Goal: Navigation & Orientation: Find specific page/section

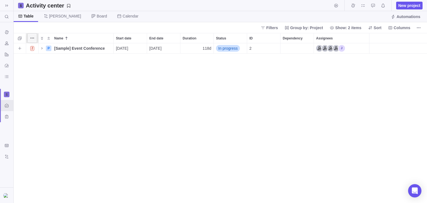
scroll to position [160, 413]
click at [52, 17] on span "[PERSON_NAME]" at bounding box center [65, 16] width 32 height 6
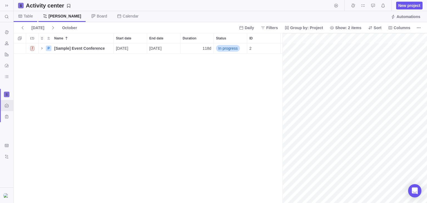
scroll to position [0, 715]
click at [28, 15] on span "Table" at bounding box center [28, 16] width 9 height 6
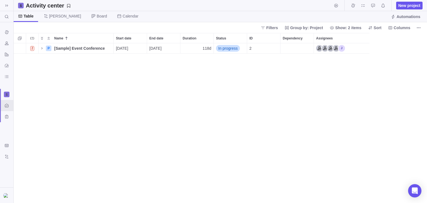
scroll to position [160, 413]
click at [8, 7] on icon at bounding box center [6, 5] width 4 height 4
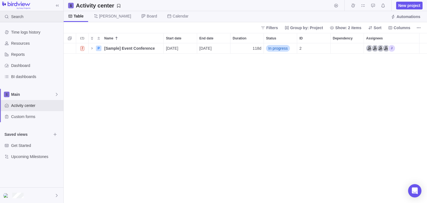
scroll to position [160, 363]
click at [36, 107] on span "Activity center" at bounding box center [36, 106] width 50 height 6
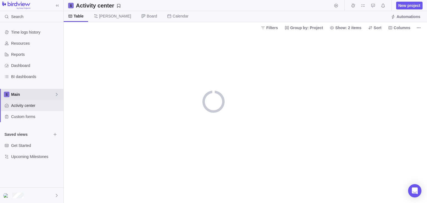
click at [34, 93] on span "Main" at bounding box center [32, 95] width 43 height 6
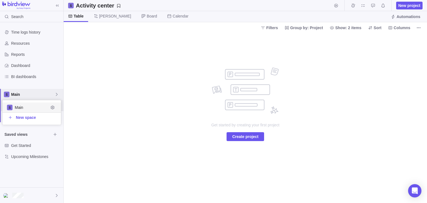
scroll to position [24, 58]
click at [98, 50] on body "Search Time logs history Resources Reports Dashboard BI dashboards Main Activit…" at bounding box center [213, 101] width 427 height 203
click at [56, 92] on div "Main" at bounding box center [31, 94] width 63 height 11
click at [89, 68] on body "Search Time logs history Resources Reports Dashboard BI dashboards Main Activit…" at bounding box center [213, 101] width 427 height 203
click at [36, 45] on span "Resources" at bounding box center [36, 44] width 50 height 6
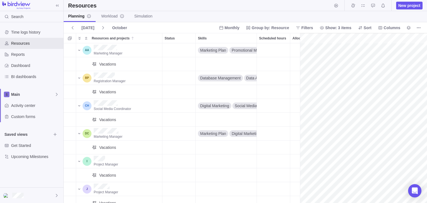
scroll to position [0, 31]
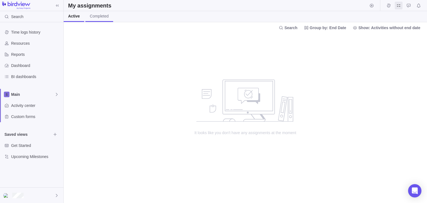
click at [106, 17] on span "Completed" at bounding box center [99, 16] width 19 height 6
click at [75, 16] on span "Active" at bounding box center [73, 16] width 11 height 6
click at [102, 18] on span "Completed" at bounding box center [99, 16] width 19 height 6
click at [27, 92] on span "Main" at bounding box center [32, 95] width 43 height 6
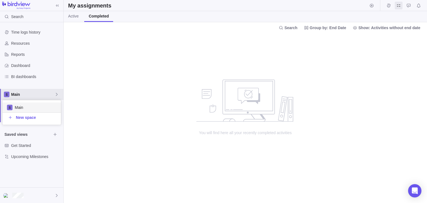
scroll to position [24, 58]
click at [54, 107] on span "Main" at bounding box center [36, 108] width 42 height 6
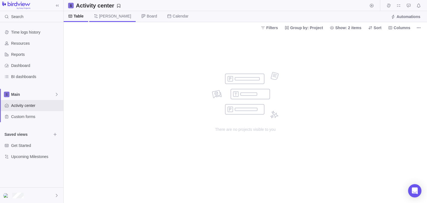
click at [98, 18] on span "[PERSON_NAME]" at bounding box center [112, 16] width 46 height 11
click at [137, 18] on span "Board" at bounding box center [149, 16] width 25 height 11
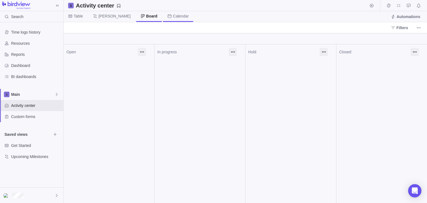
click at [173, 16] on span "Calendar" at bounding box center [181, 16] width 16 height 6
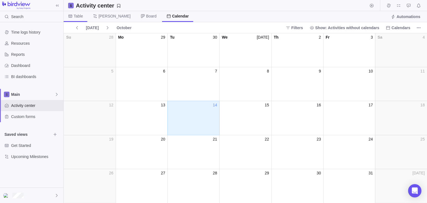
click at [78, 16] on span "Table" at bounding box center [78, 16] width 9 height 6
